Goal: Task Accomplishment & Management: Manage account settings

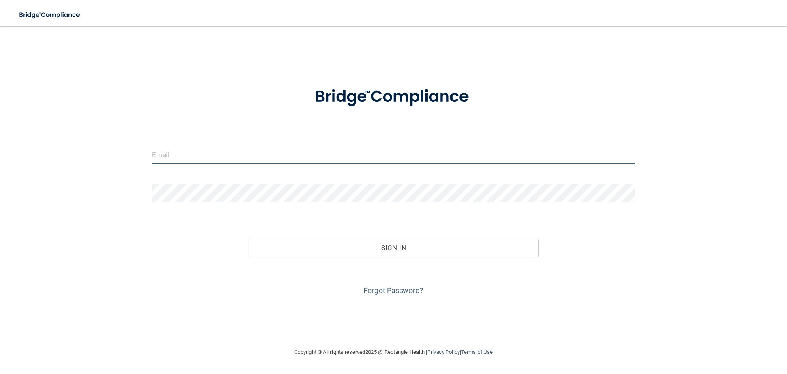
click at [275, 158] on input "email" at bounding box center [393, 154] width 483 height 18
type input "[EMAIL_ADDRESS][DOMAIN_NAME]"
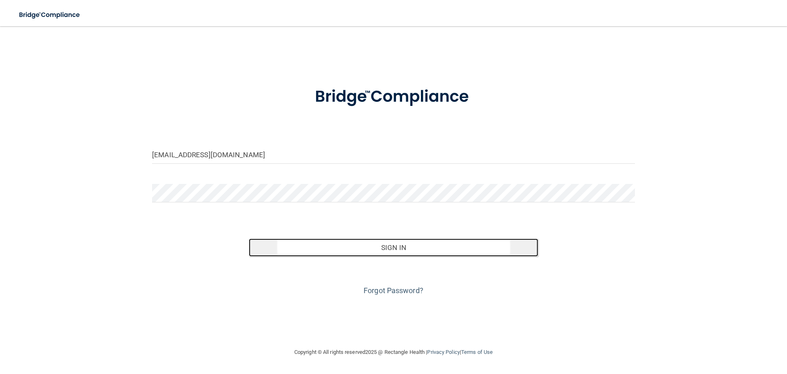
click at [409, 239] on button "Sign In" at bounding box center [394, 247] width 290 height 18
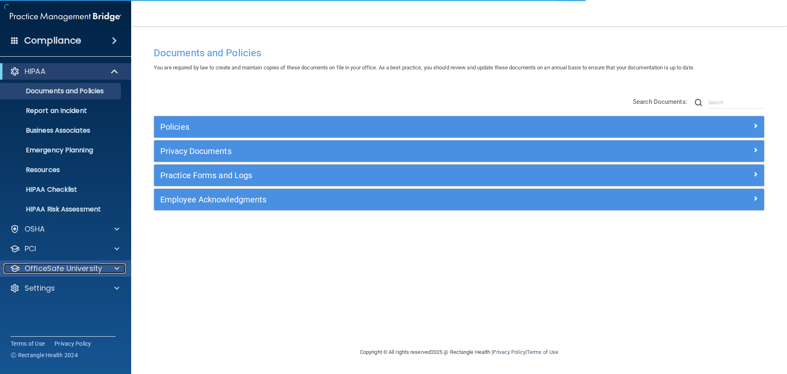
click at [55, 271] on p "OfficeSafe University" at bounding box center [64, 268] width 78 height 10
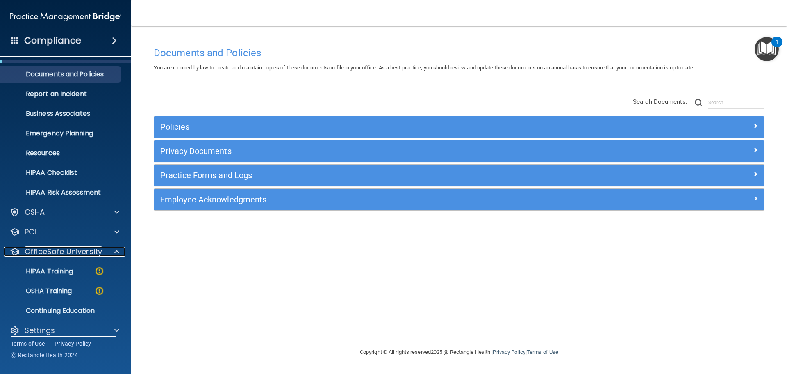
scroll to position [26, 0]
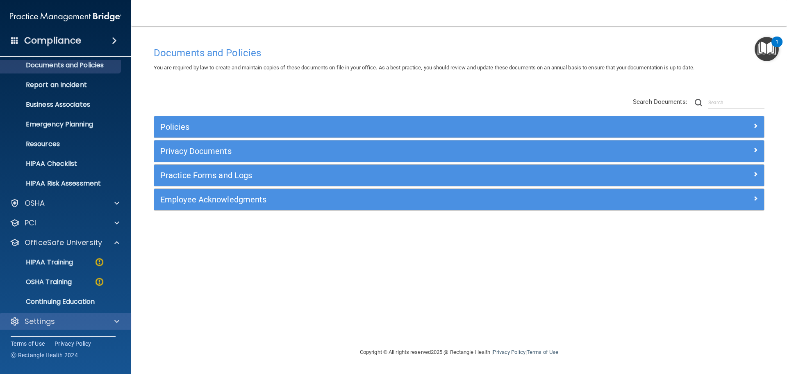
click at [43, 316] on div "Settings" at bounding box center [66, 321] width 132 height 16
click at [115, 323] on span at bounding box center [116, 321] width 5 height 10
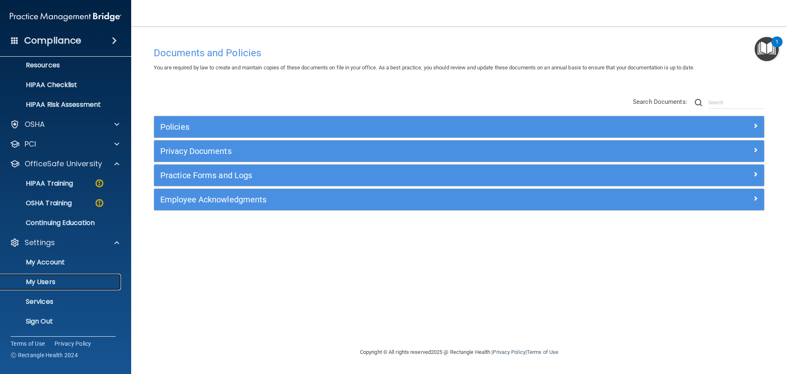
click at [41, 281] on p "My Users" at bounding box center [61, 282] width 112 height 8
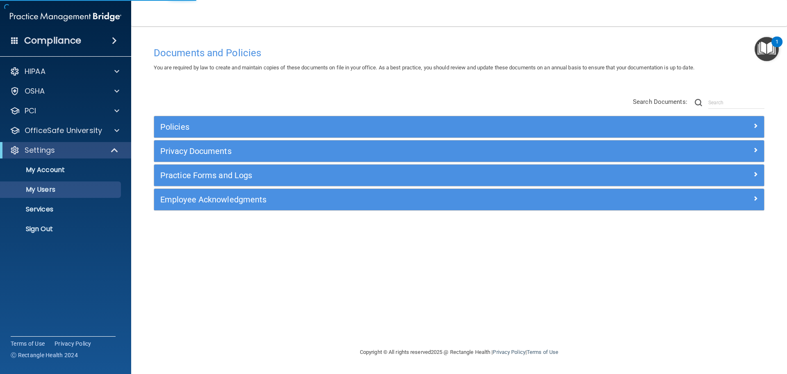
select select "20"
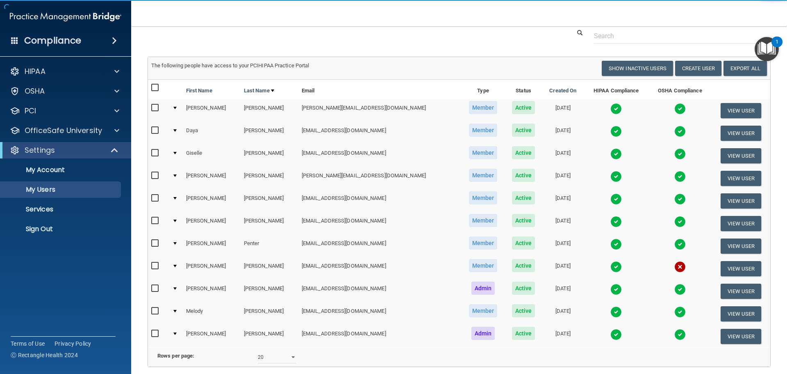
scroll to position [41, 0]
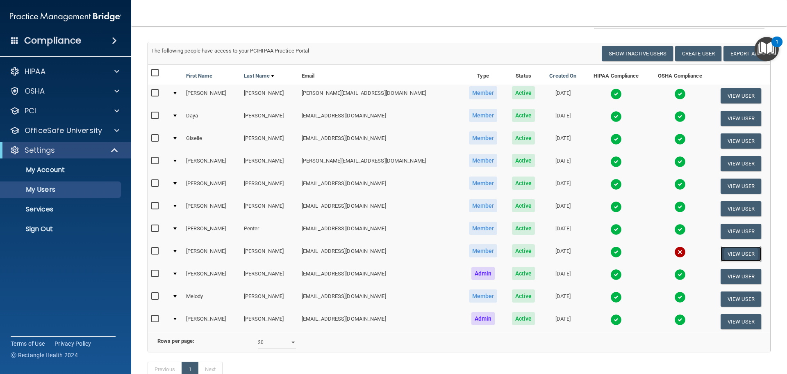
click at [733, 252] on button "View User" at bounding box center [741, 253] width 41 height 15
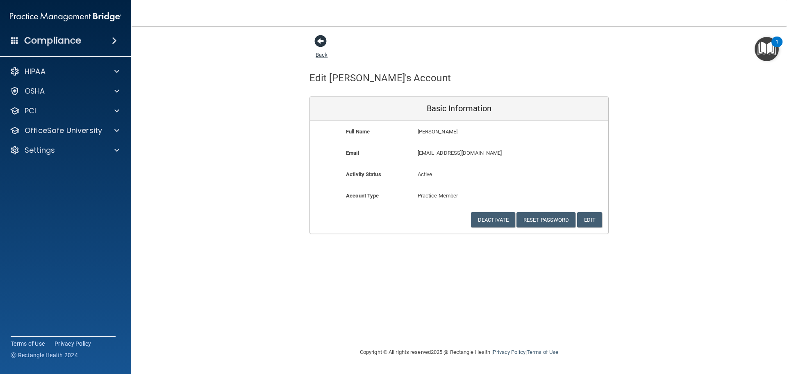
click at [319, 42] on span at bounding box center [321, 41] width 12 height 12
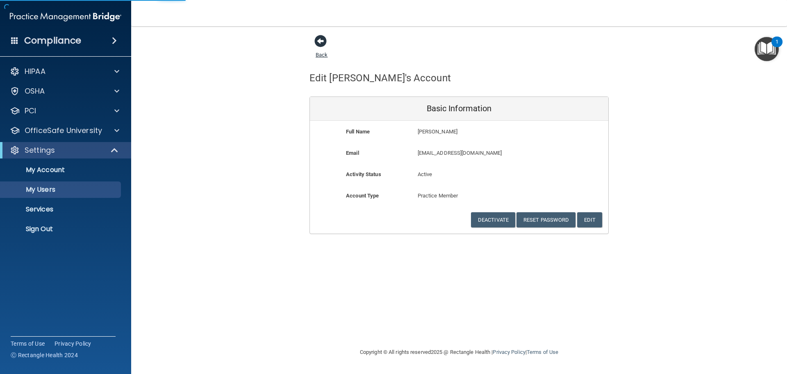
select select "20"
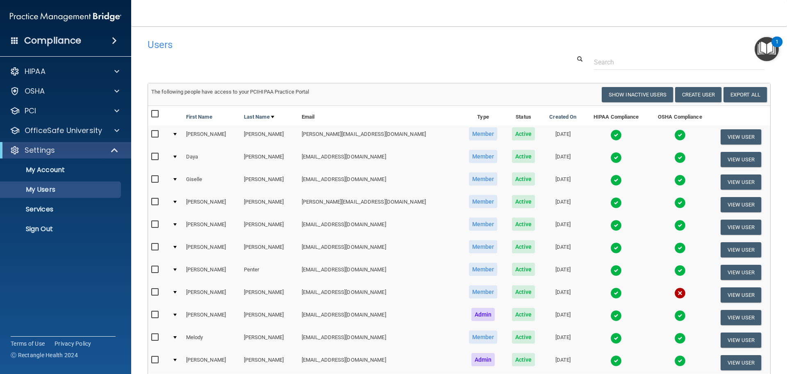
scroll to position [82, 0]
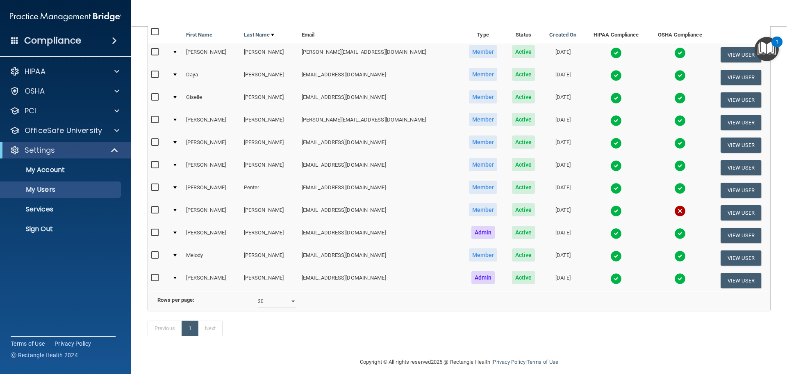
click at [176, 210] on div at bounding box center [174, 210] width 3 height 2
click at [179, 209] on td at bounding box center [176, 212] width 14 height 23
click at [177, 210] on div at bounding box center [174, 210] width 3 height 2
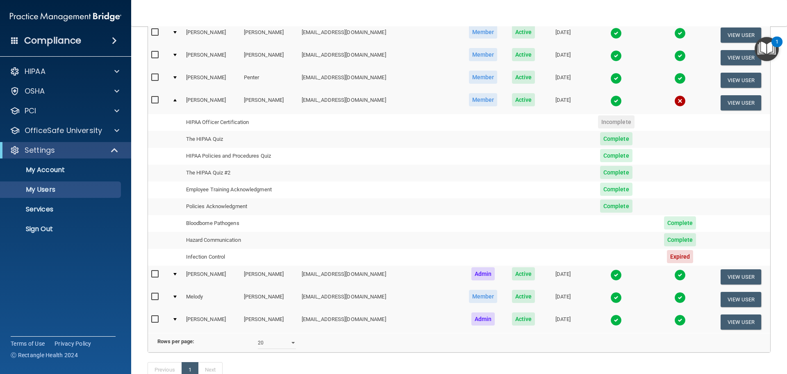
scroll to position [205, 0]
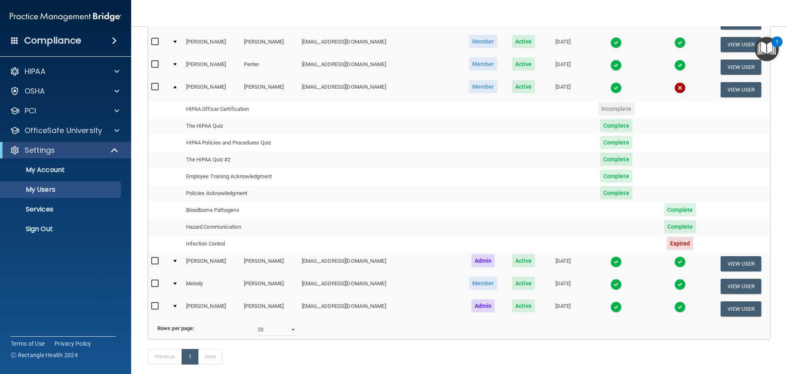
click at [176, 285] on td at bounding box center [176, 286] width 14 height 23
click at [175, 283] on div at bounding box center [174, 283] width 3 height 2
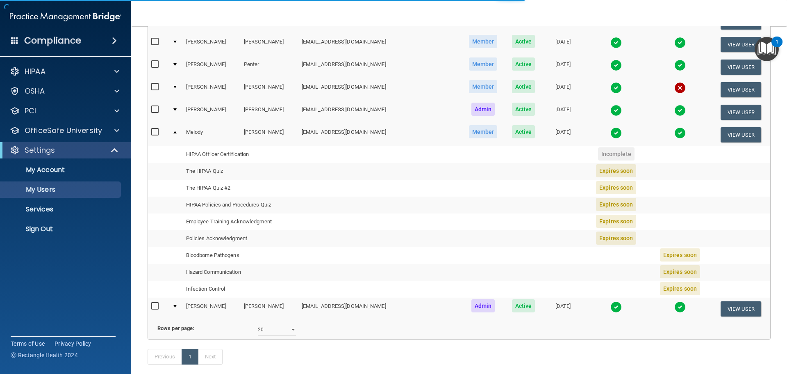
click at [176, 281] on td at bounding box center [176, 289] width 14 height 17
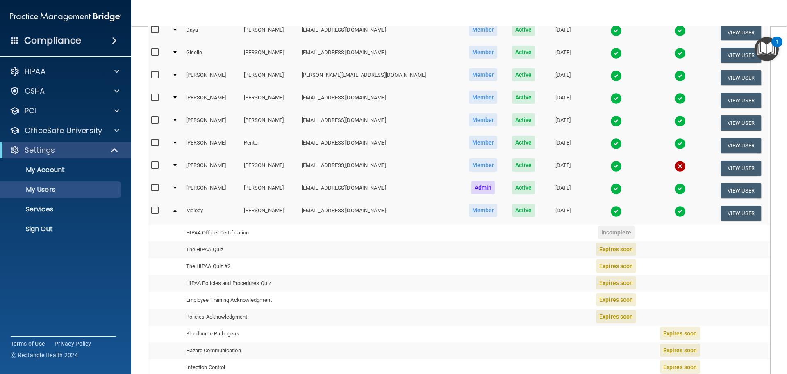
scroll to position [82, 0]
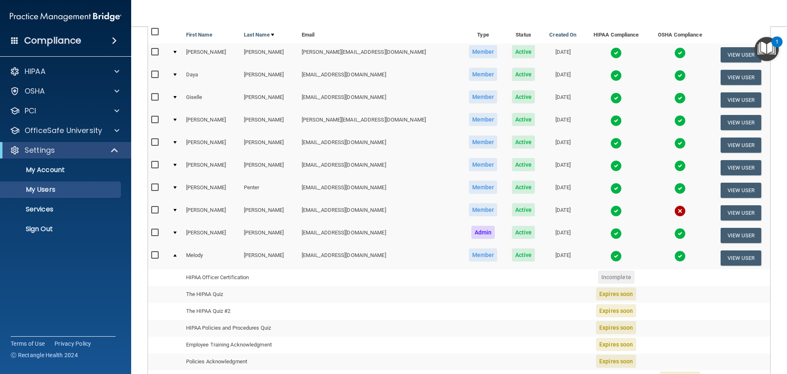
click at [176, 208] on td at bounding box center [176, 212] width 14 height 23
click at [175, 211] on div at bounding box center [174, 210] width 3 height 2
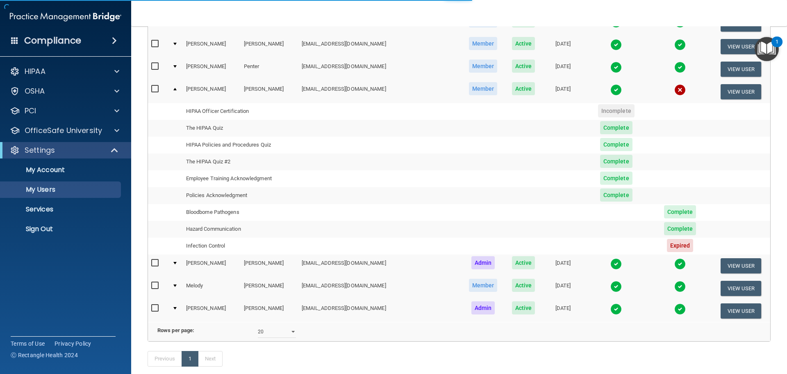
scroll to position [205, 0]
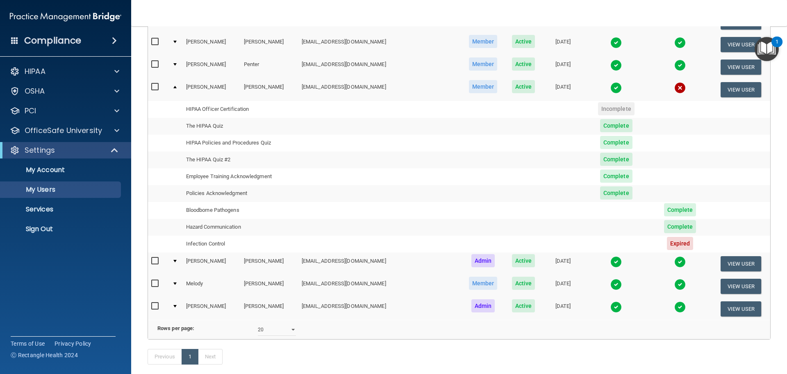
click at [175, 284] on div at bounding box center [174, 283] width 3 height 2
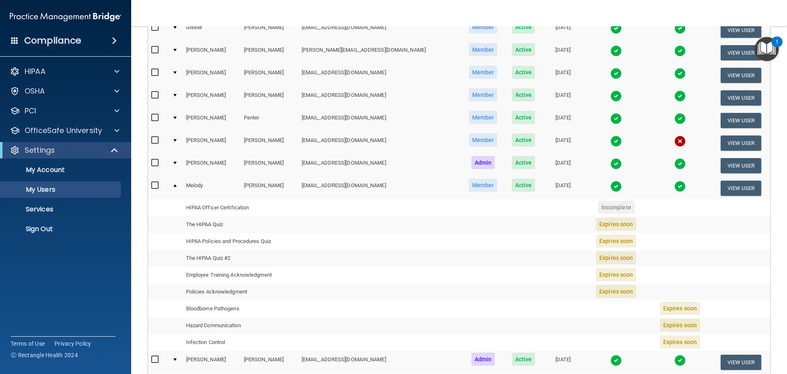
scroll to position [164, 0]
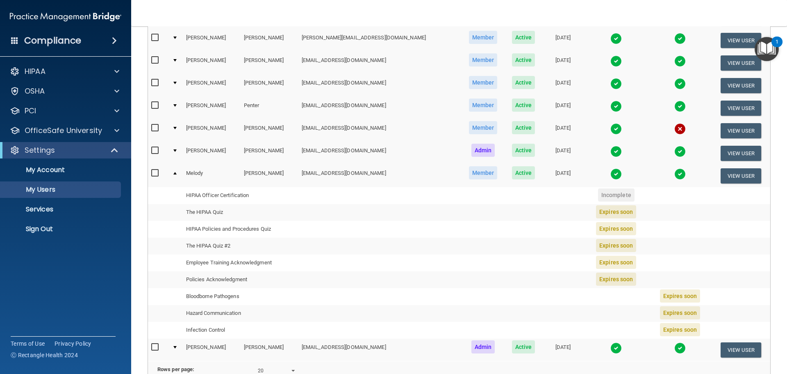
click at [176, 171] on td at bounding box center [176, 175] width 14 height 22
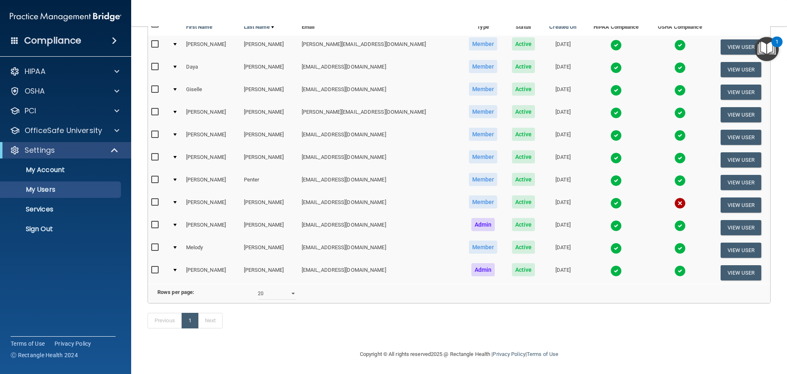
scroll to position [102, 0]
click at [177, 201] on div at bounding box center [174, 202] width 3 height 2
click at [178, 194] on td at bounding box center [176, 205] width 14 height 23
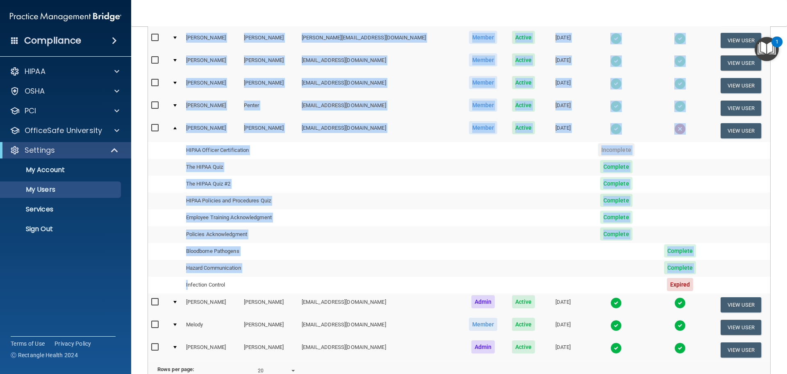
scroll to position [0, 3]
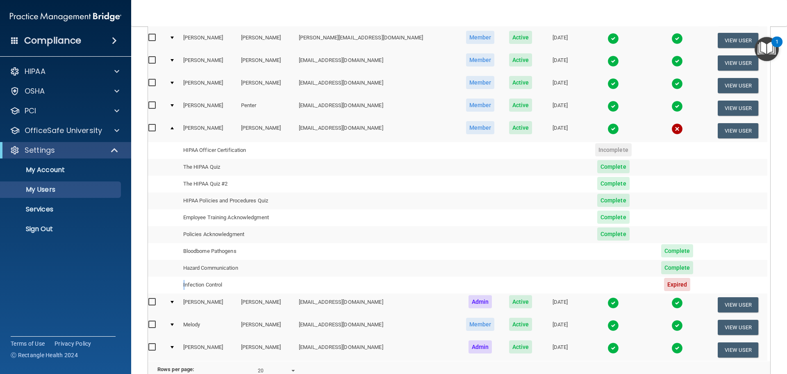
drag, startPoint x: 189, startPoint y: 281, endPoint x: 704, endPoint y: 277, distance: 514.7
click at [691, 271] on tbody "[PERSON_NAME] [EMAIL_ADDRESS][DOMAIN_NAME] Member Active [DATE] View User HIPAA…" at bounding box center [456, 206] width 623 height 174
click at [709, 278] on td at bounding box center [738, 284] width 59 height 17
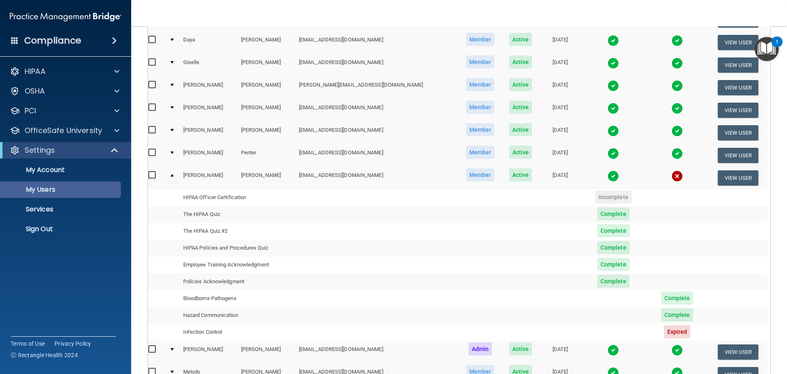
scroll to position [41, 0]
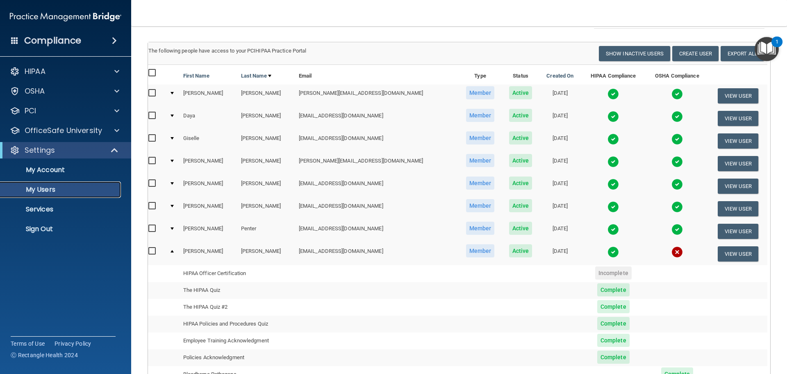
click at [43, 187] on p "My Users" at bounding box center [61, 189] width 112 height 8
click at [735, 255] on button "View User" at bounding box center [738, 253] width 41 height 15
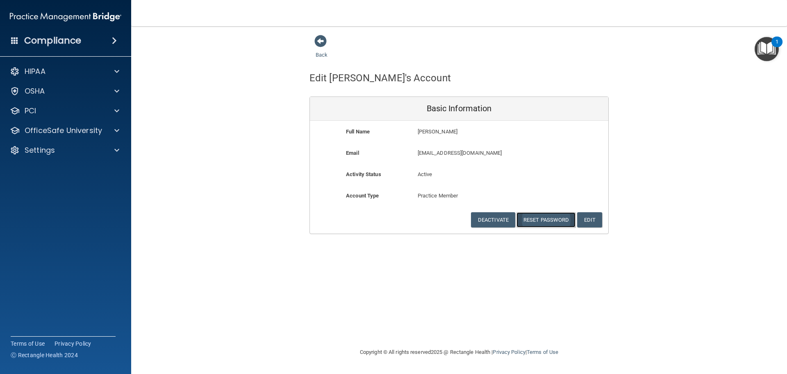
click at [545, 218] on button "Reset Password" at bounding box center [546, 219] width 59 height 15
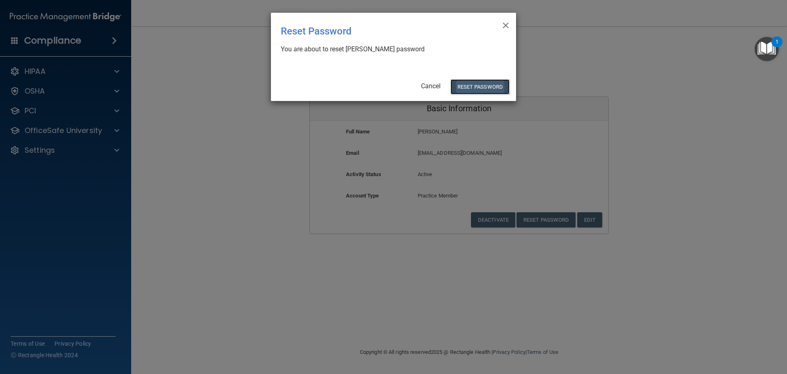
click at [481, 89] on button "Reset Password" at bounding box center [480, 86] width 59 height 15
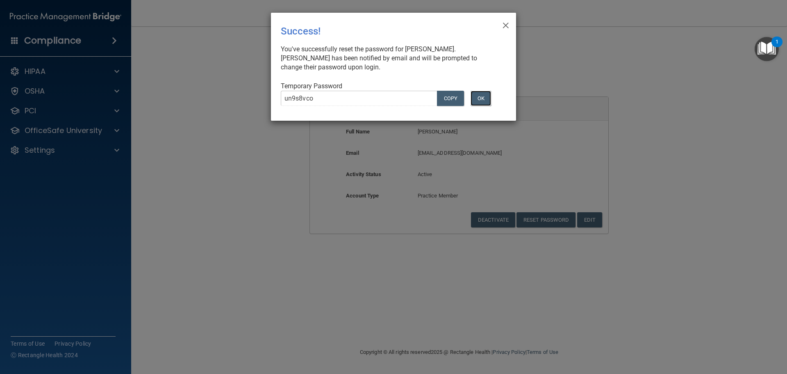
click at [476, 94] on button "OK" at bounding box center [481, 98] width 21 height 15
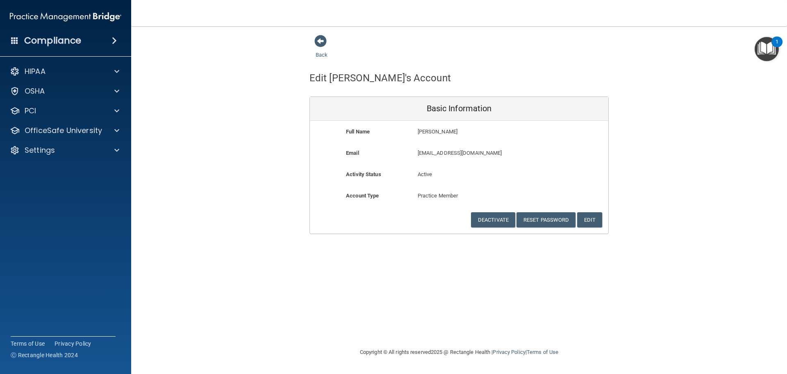
click at [315, 52] on div "Back" at bounding box center [335, 46] width 50 height 25
click at [317, 51] on div "Back" at bounding box center [335, 46] width 50 height 25
click at [23, 142] on div "Settings" at bounding box center [66, 150] width 132 height 16
click at [30, 157] on div "Settings" at bounding box center [66, 150] width 132 height 16
click at [39, 153] on p "Settings" at bounding box center [40, 150] width 30 height 10
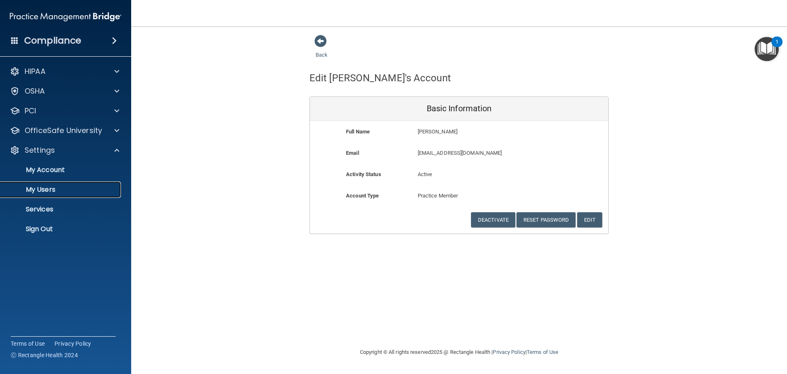
click at [42, 190] on p "My Users" at bounding box center [61, 189] width 112 height 8
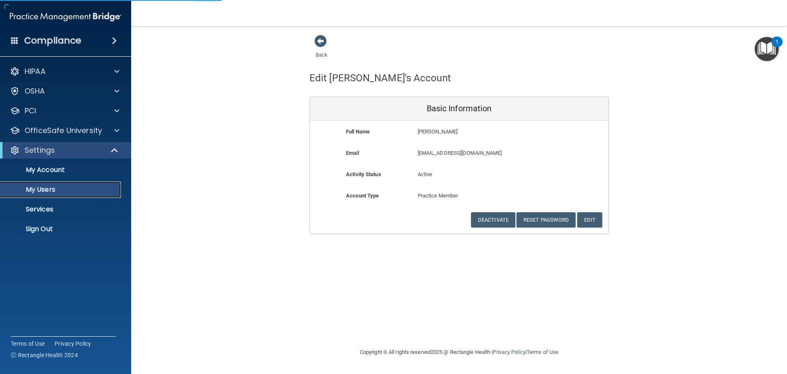
select select "20"
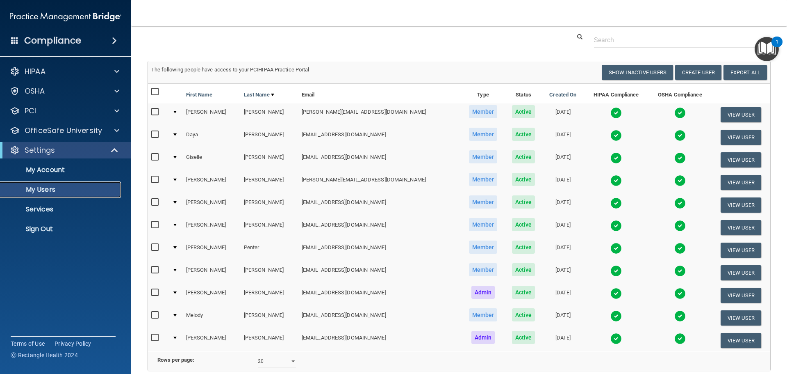
scroll to position [41, 0]
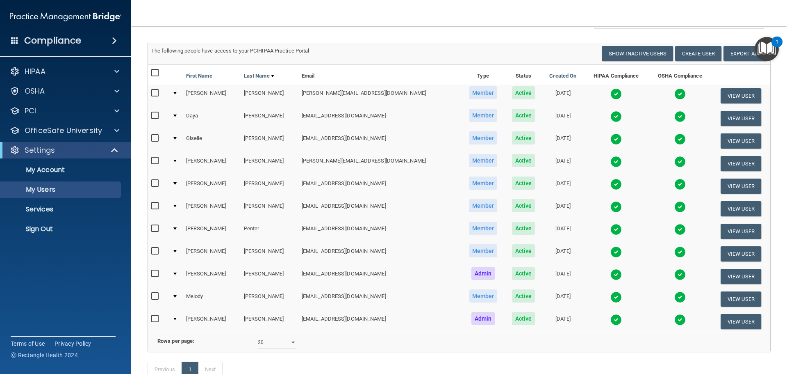
click at [611, 253] on img at bounding box center [616, 251] width 11 height 11
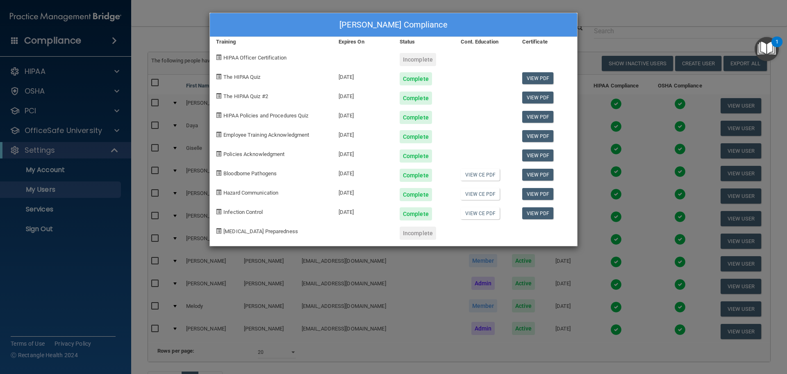
click at [420, 121] on div "Complete" at bounding box center [416, 117] width 32 height 13
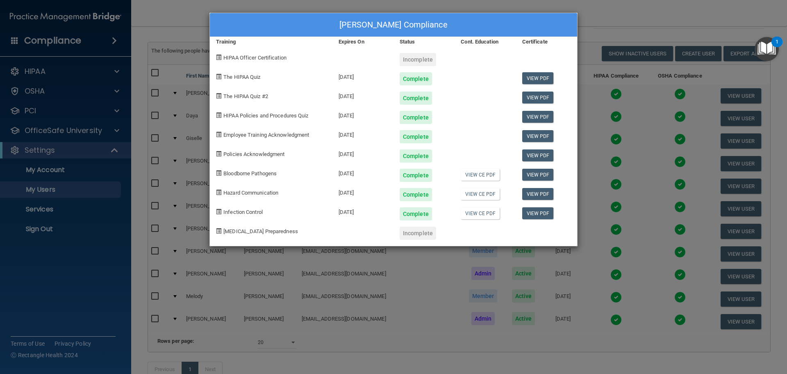
click at [655, 26] on div "[PERSON_NAME] Compliance Training Expires On Status Cont. Education Certificate…" at bounding box center [393, 187] width 787 height 374
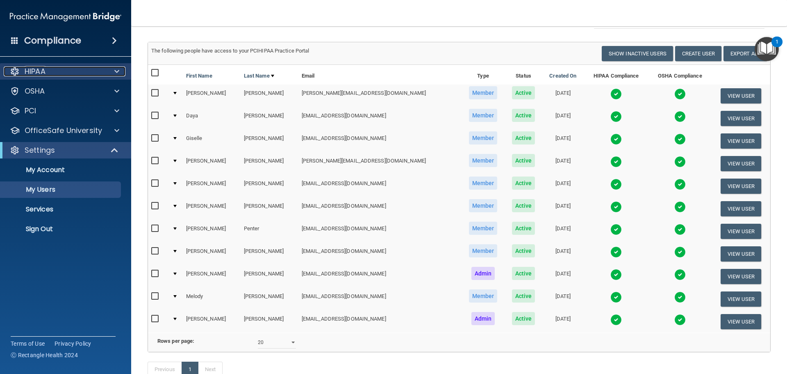
click at [49, 74] on div "HIPAA" at bounding box center [55, 71] width 102 height 10
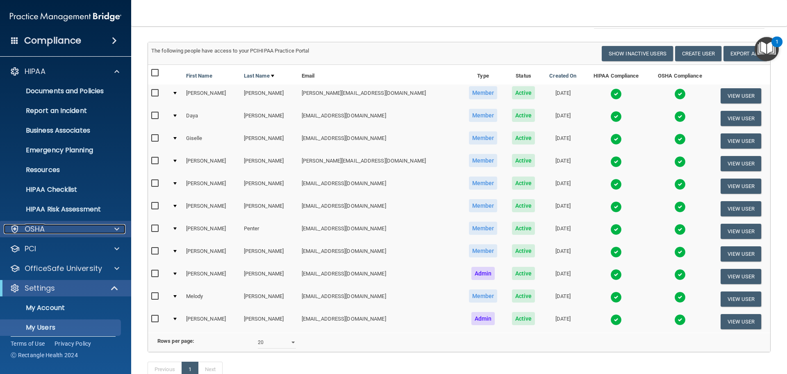
click at [39, 228] on p "OSHA" at bounding box center [35, 229] width 21 height 10
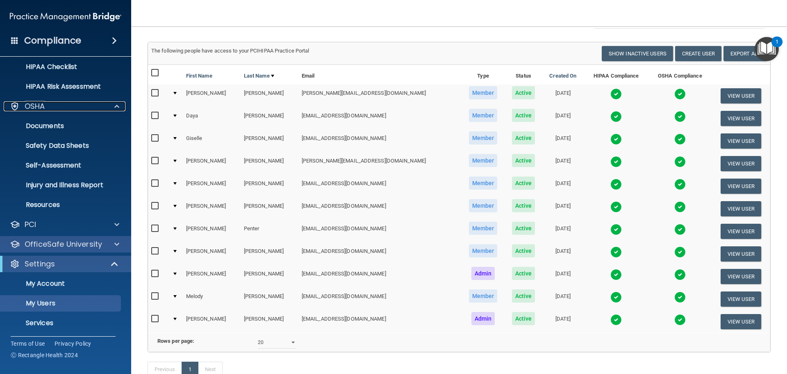
scroll to position [123, 0]
click at [55, 246] on p "OfficeSafe University" at bounding box center [64, 244] width 78 height 10
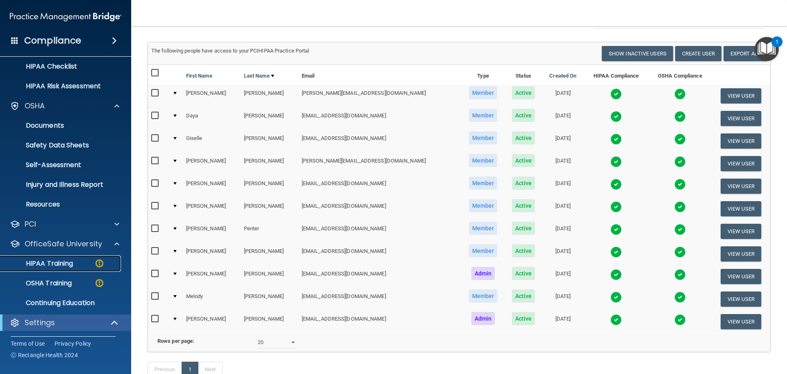
click at [53, 265] on p "HIPAA Training" at bounding box center [39, 263] width 68 height 8
